Goal: Task Accomplishment & Management: Complete application form

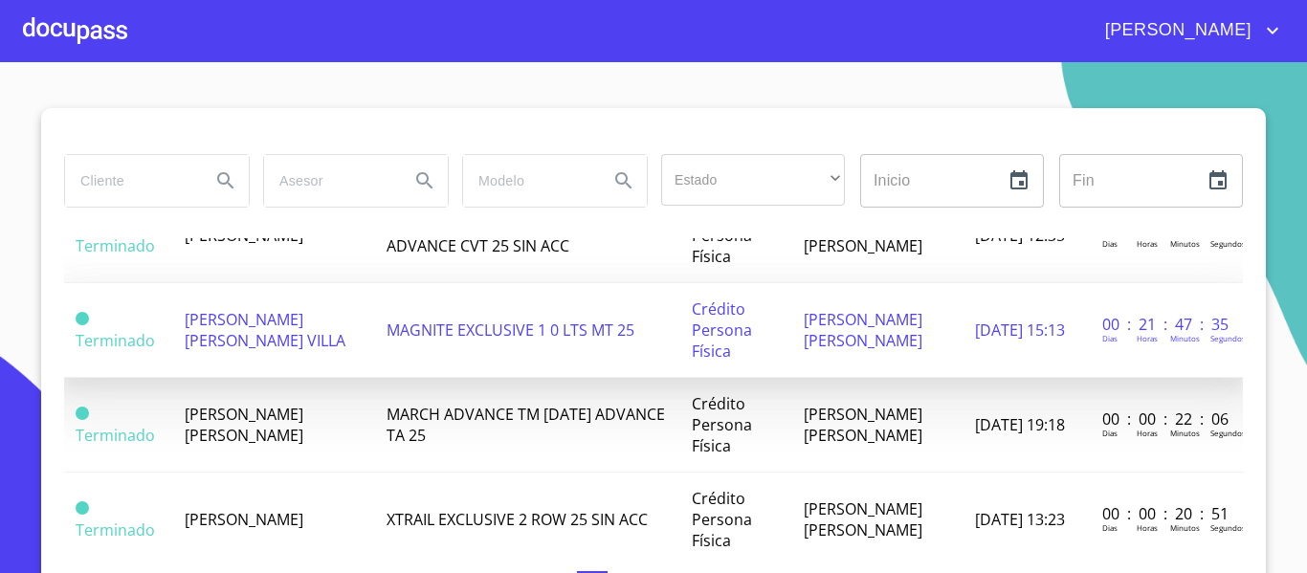
scroll to position [765, 0]
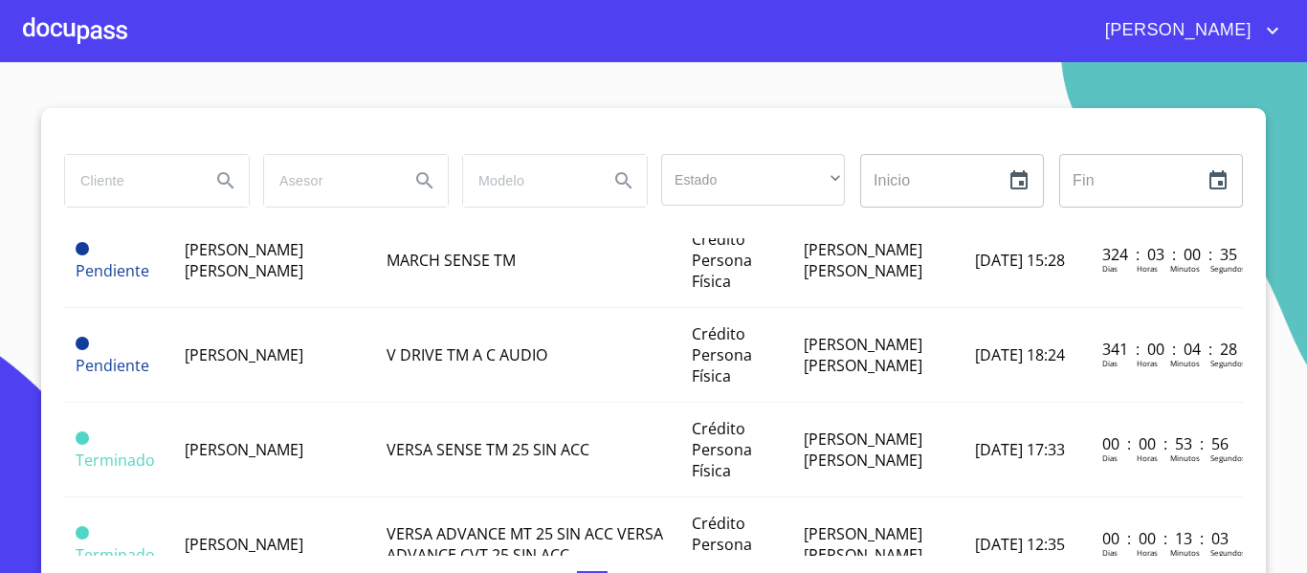
scroll to position [478, 0]
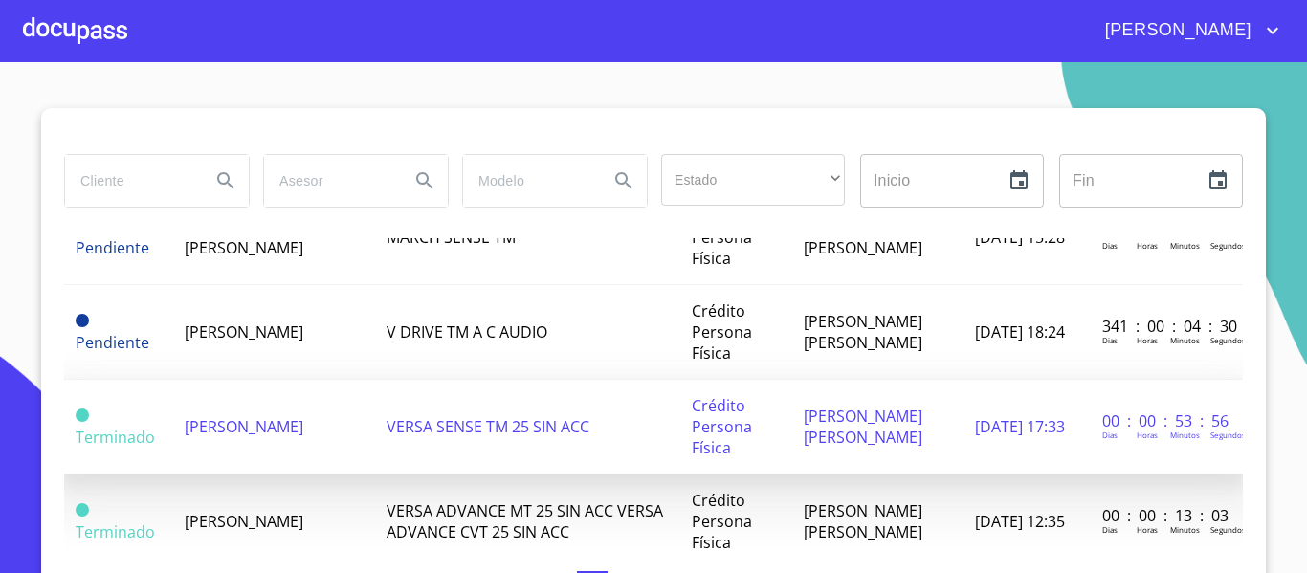
click at [185, 430] on span "ISAIL CORDERO VELASQUEZ" at bounding box center [244, 426] width 119 height 21
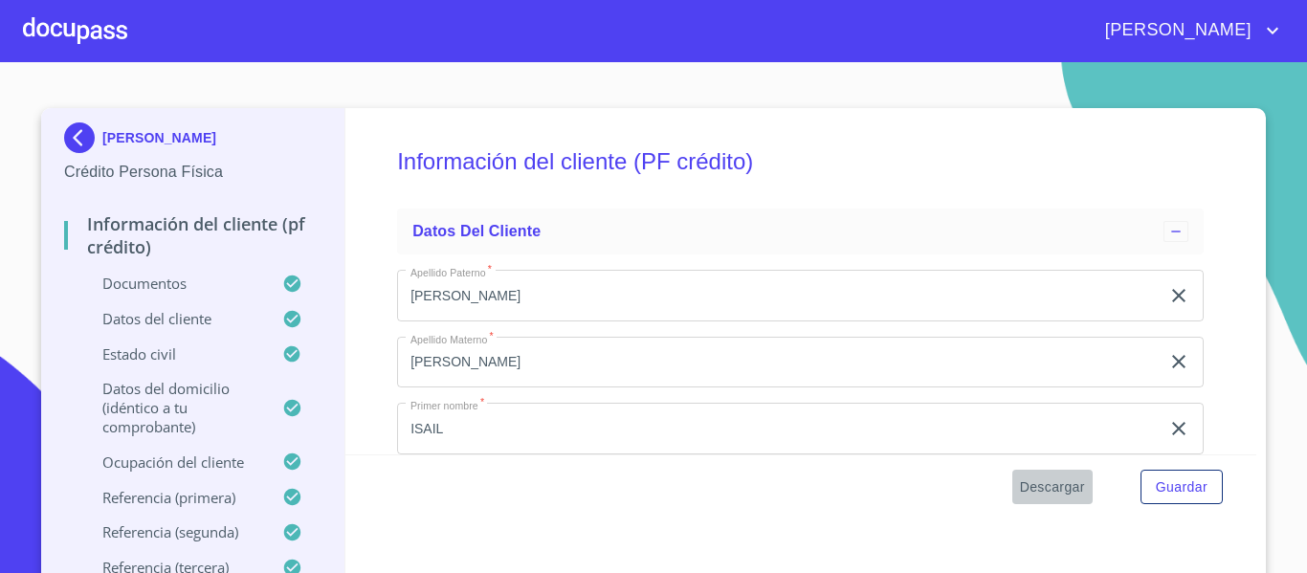
click at [1064, 482] on span "Descargar" at bounding box center [1052, 487] width 65 height 24
